Goal: Navigation & Orientation: Find specific page/section

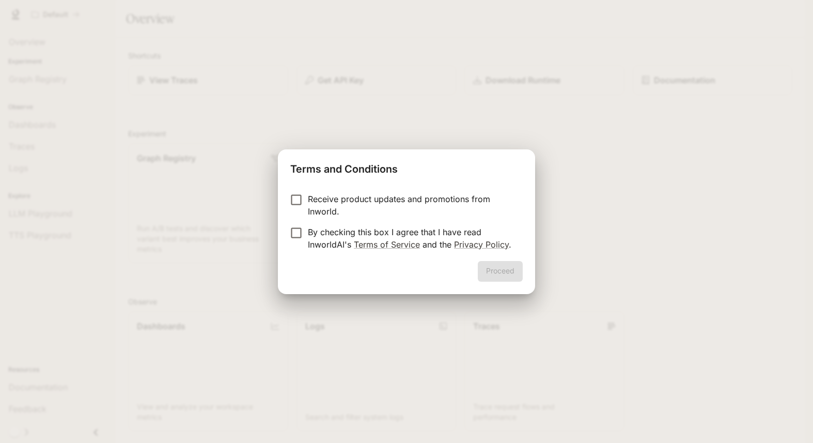
click at [360, 226] on p "By checking this box I agree that I have read InworldAI's Terms of Service and …" at bounding box center [411, 238] width 207 height 25
click at [494, 266] on button "Proceed" at bounding box center [500, 271] width 45 height 21
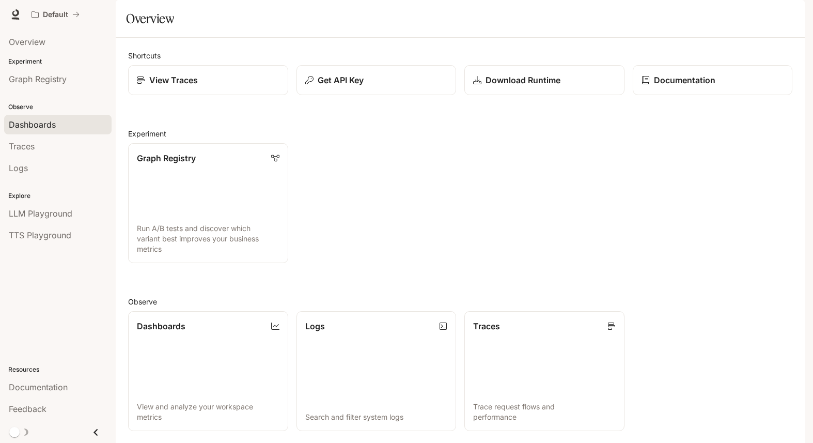
click at [43, 124] on span "Dashboards" at bounding box center [32, 124] width 47 height 12
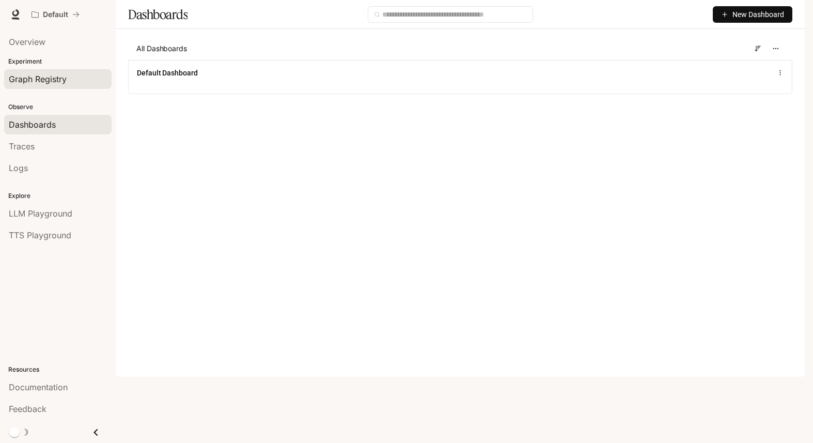
click at [44, 85] on link "Graph Registry" at bounding box center [57, 79] width 107 height 20
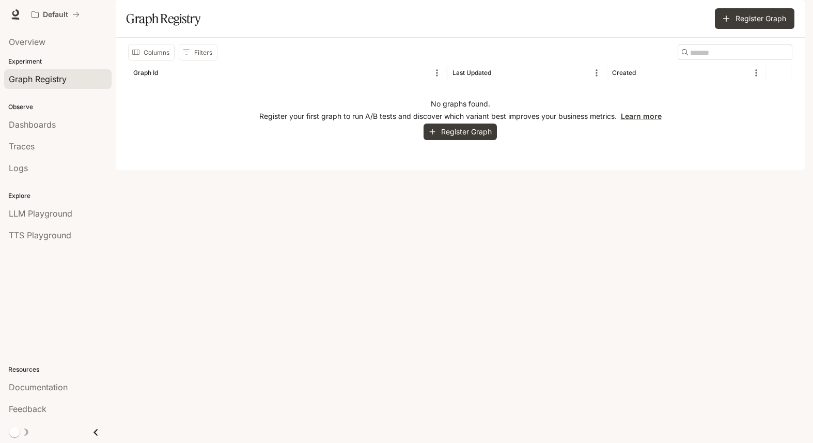
click at [793, 18] on img "button" at bounding box center [790, 14] width 14 height 14
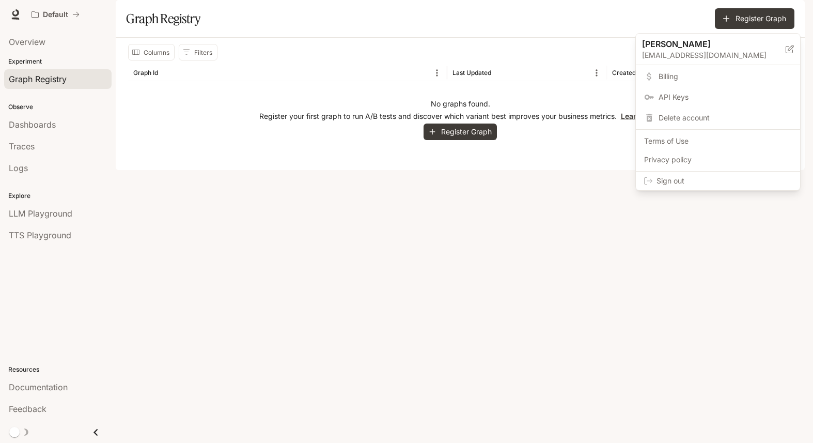
click at [715, 181] on span "Sign out" at bounding box center [723, 181] width 135 height 10
